Goal: Information Seeking & Learning: Understand process/instructions

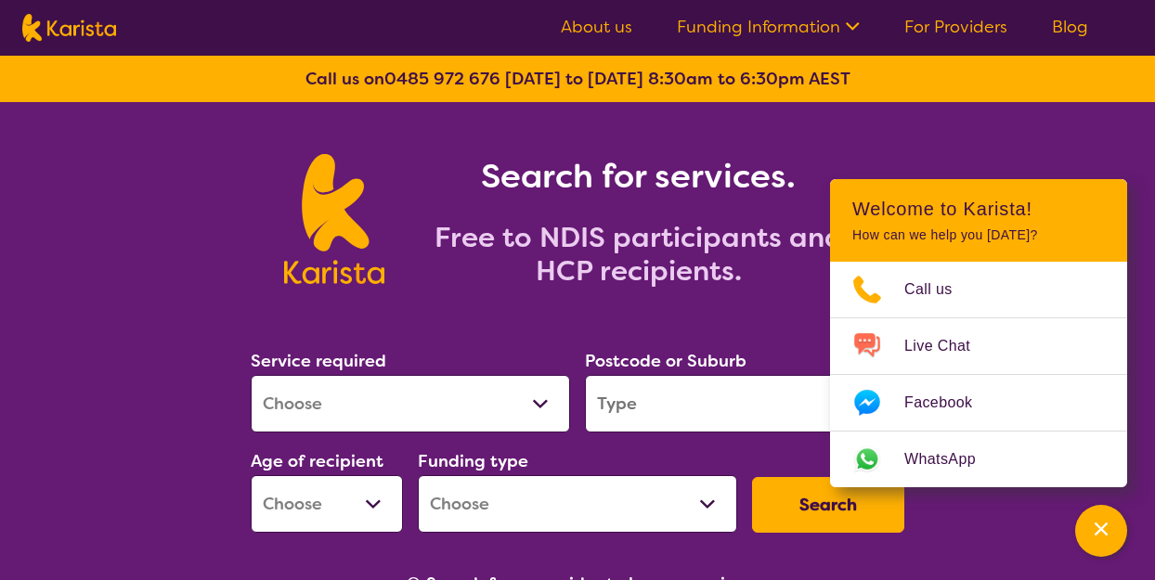
click at [1038, 146] on div "Search for services. Free to NDIS participants and HCP recipients." at bounding box center [577, 198] width 1155 height 193
click at [976, 156] on div "Search for services. Free to NDIS participants and HCP recipients." at bounding box center [577, 198] width 1155 height 193
click at [976, 140] on div "Search for services. Free to NDIS participants and HCP recipients." at bounding box center [577, 198] width 1155 height 193
click at [944, 147] on div "Search for services. Free to NDIS participants and HCP recipients." at bounding box center [577, 198] width 1155 height 193
click at [802, 35] on link "Funding Information" at bounding box center [768, 27] width 183 height 22
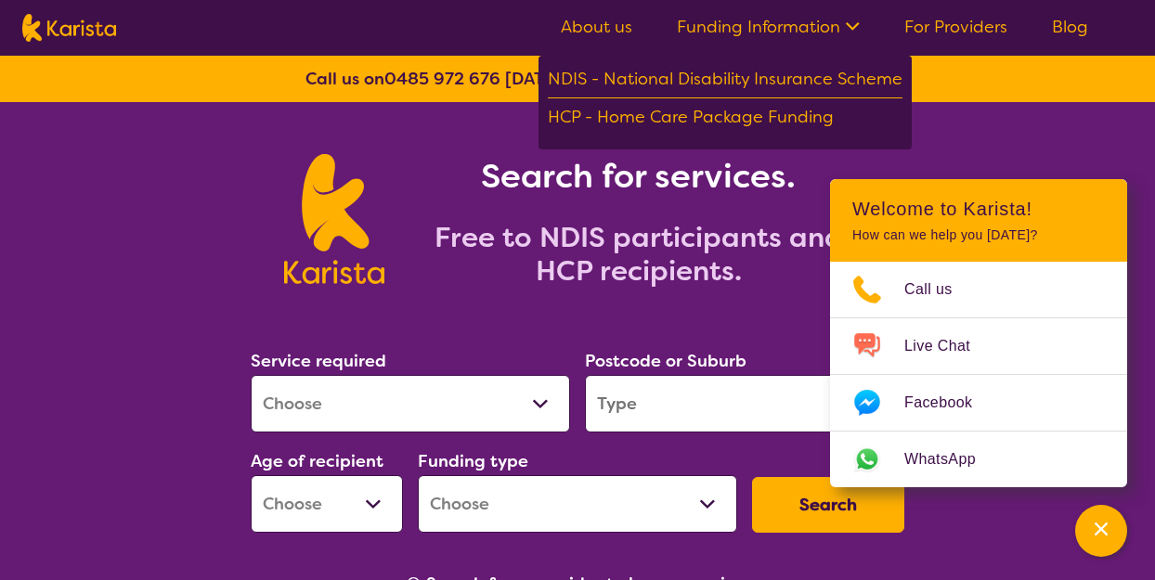
click at [802, 35] on link "Funding Information" at bounding box center [768, 27] width 183 height 22
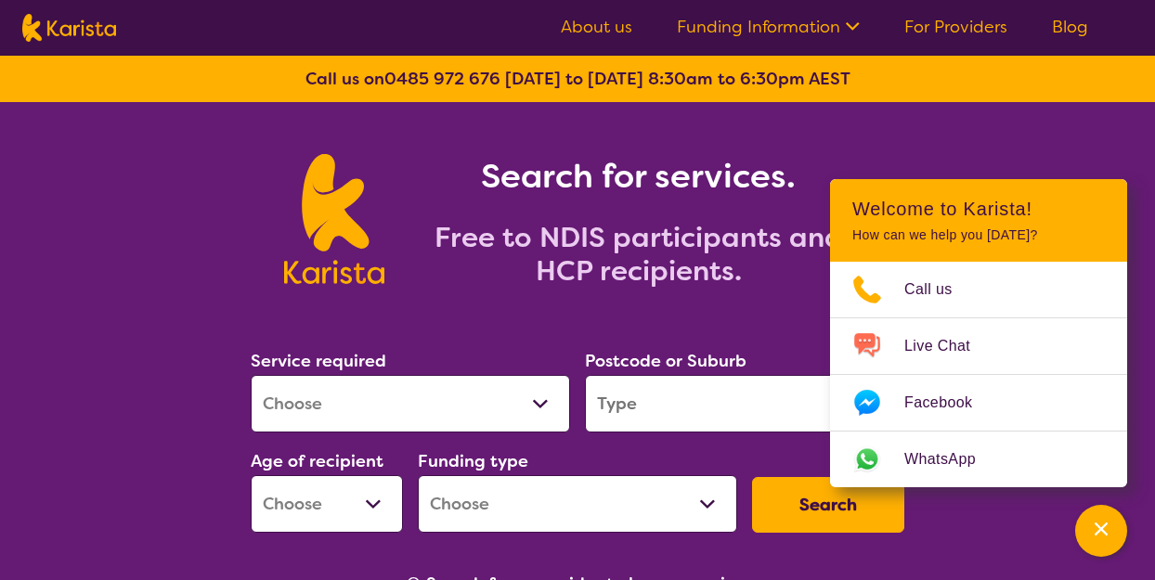
click at [960, 31] on link "For Providers" at bounding box center [956, 27] width 103 height 22
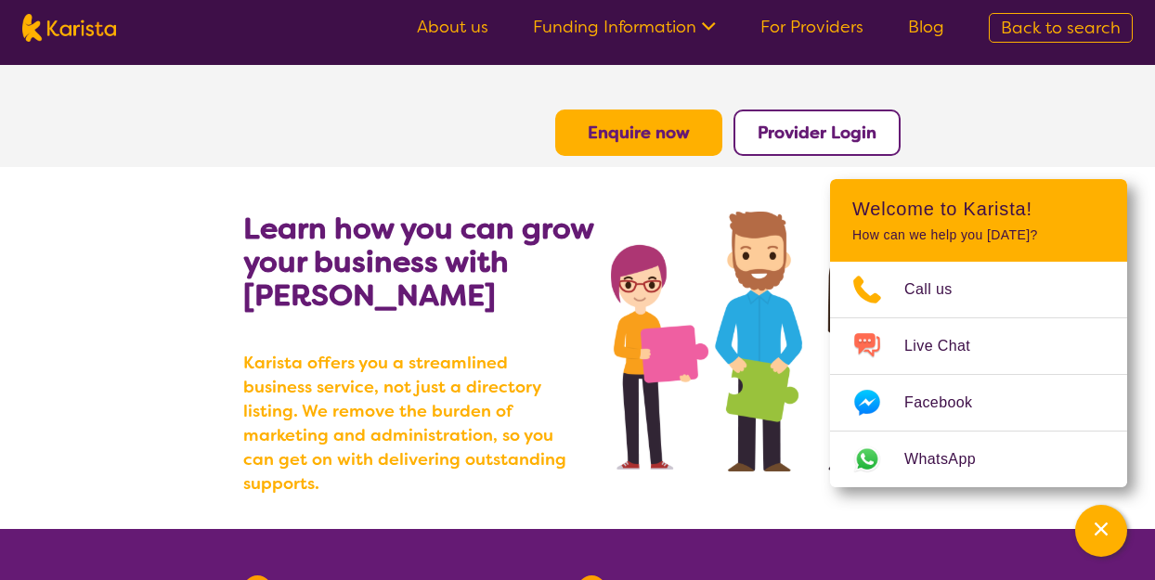
click at [693, 21] on link "Funding Information" at bounding box center [624, 27] width 183 height 22
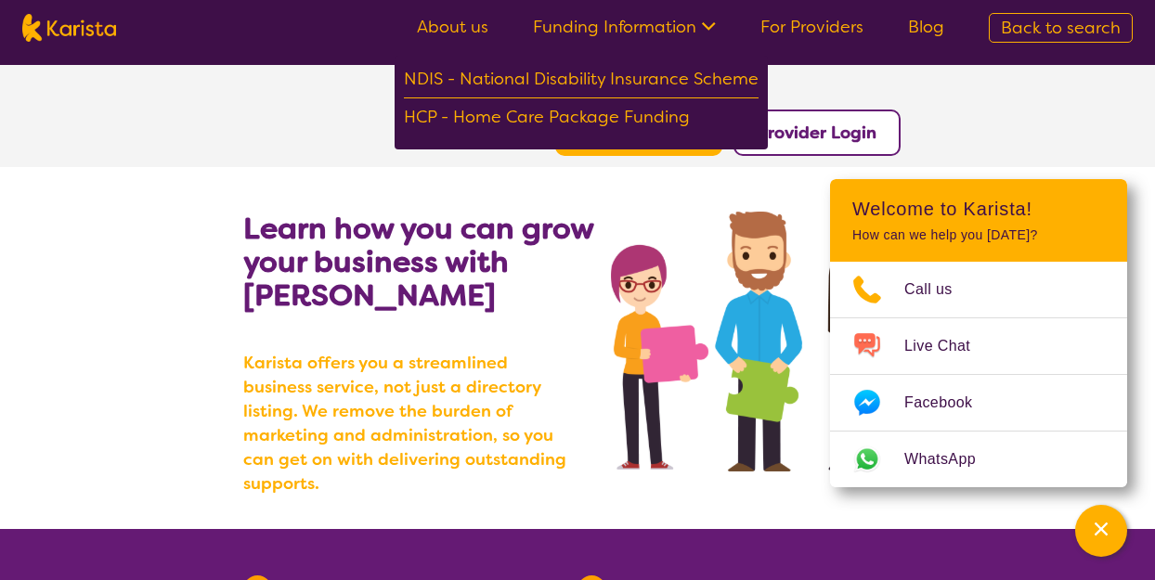
click at [693, 21] on link "Funding Information" at bounding box center [624, 27] width 183 height 22
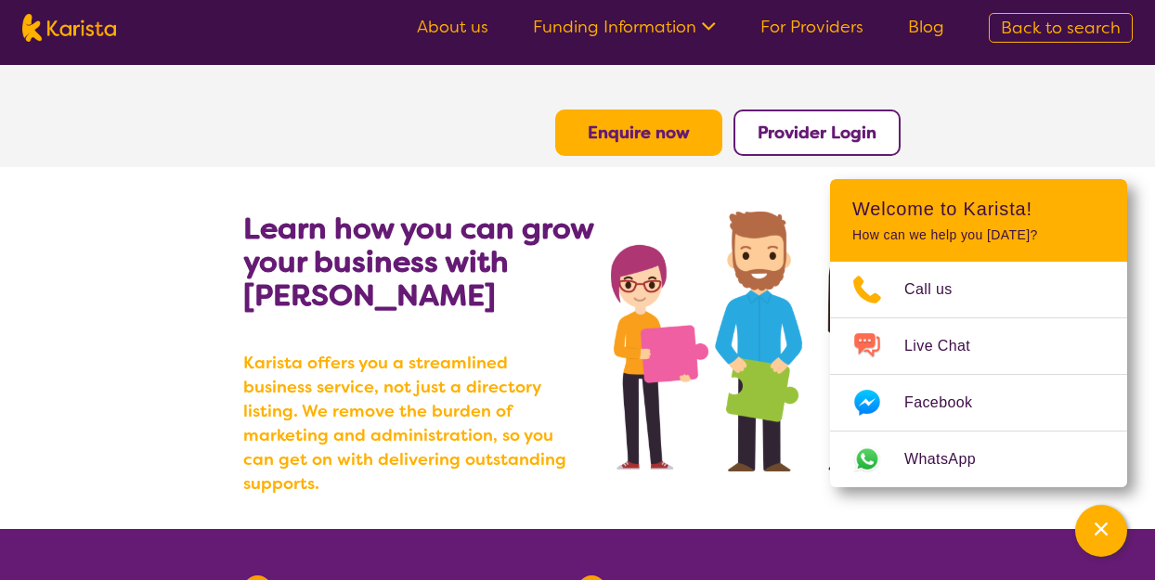
click at [693, 21] on link "Funding Information" at bounding box center [624, 27] width 183 height 22
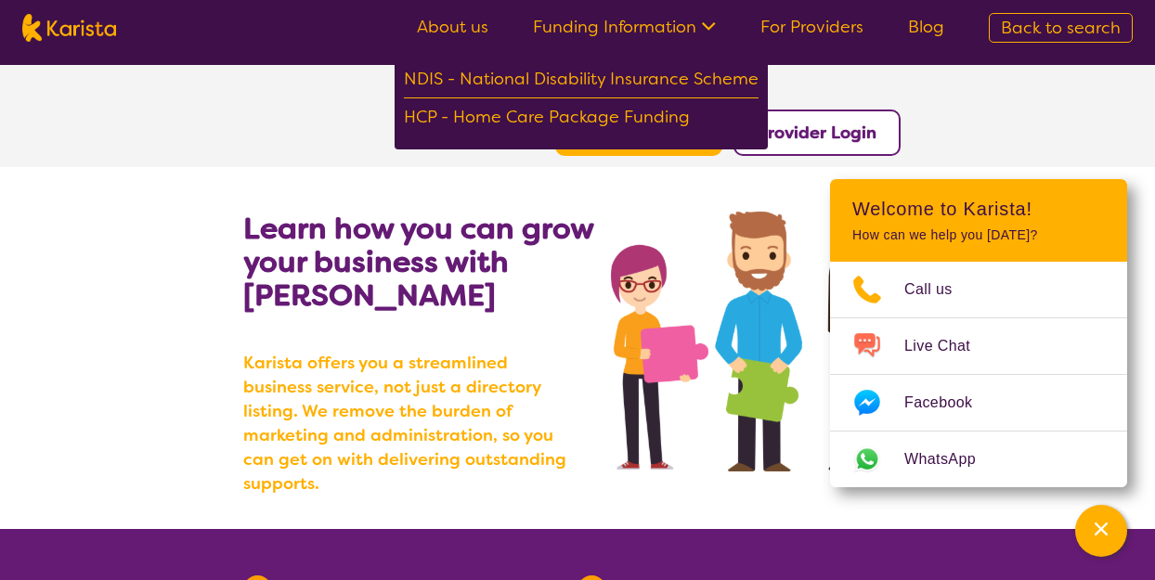
click at [693, 21] on link "Funding Information" at bounding box center [624, 27] width 183 height 22
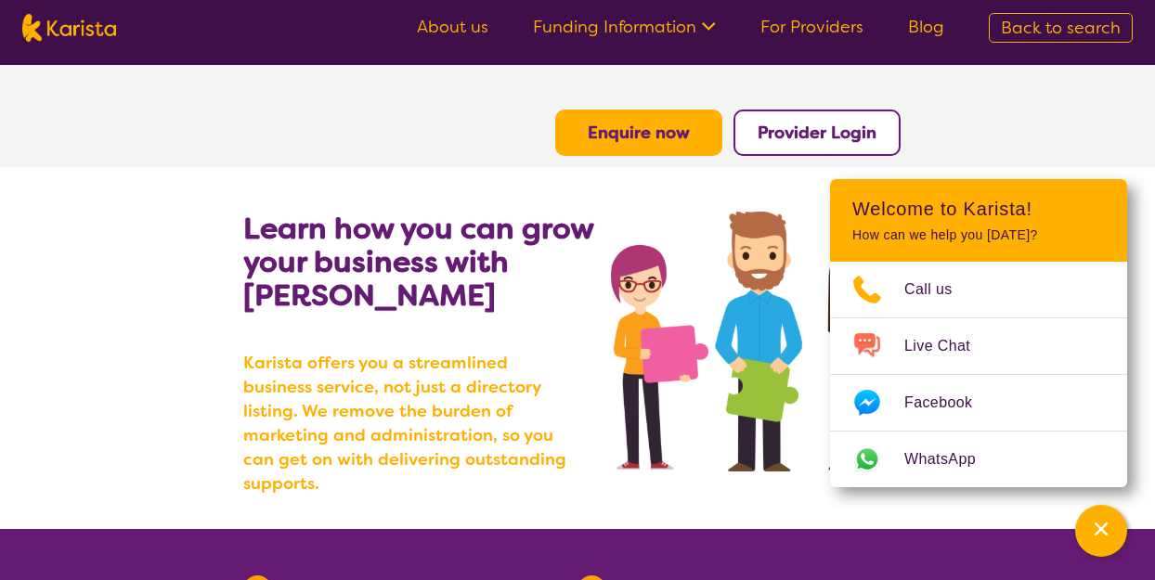
click at [693, 21] on link "Funding Information" at bounding box center [624, 27] width 183 height 22
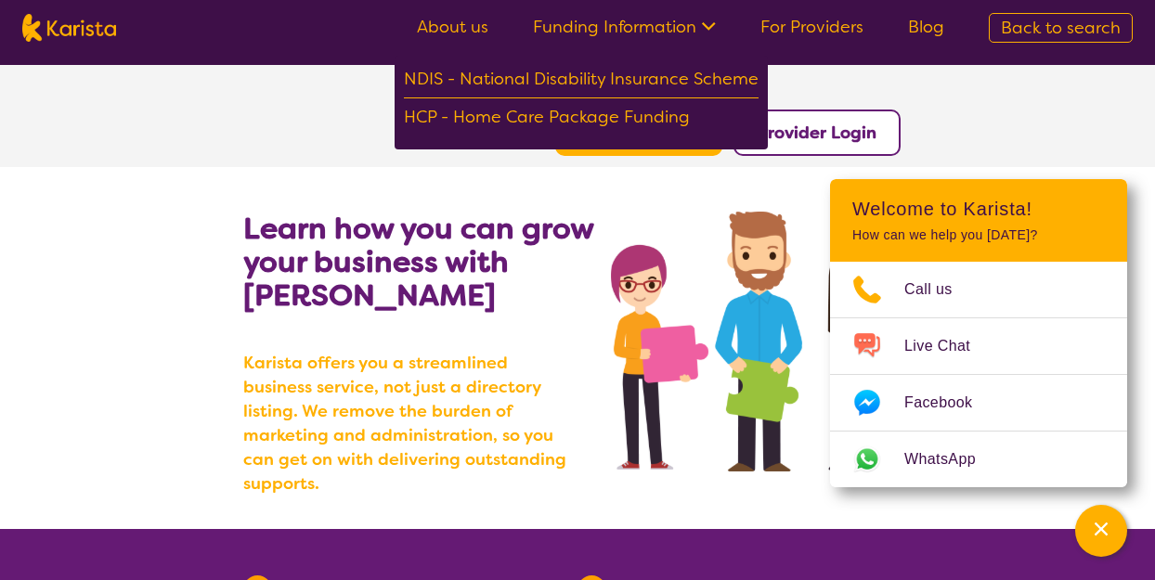
click at [693, 21] on link "Funding Information" at bounding box center [624, 27] width 183 height 22
